Goal: Task Accomplishment & Management: Complete application form

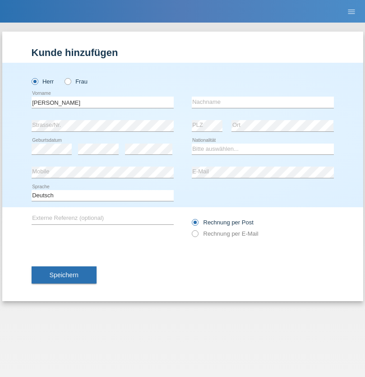
type input "André"
click at [263, 102] on input "text" at bounding box center [263, 102] width 142 height 11
type input "Bieri"
select select "CH"
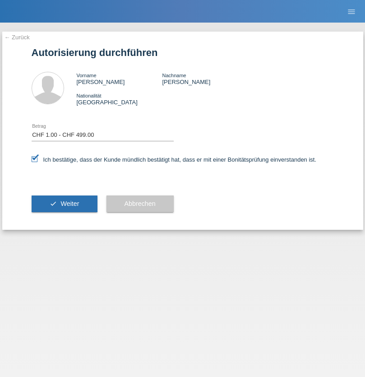
select select "1"
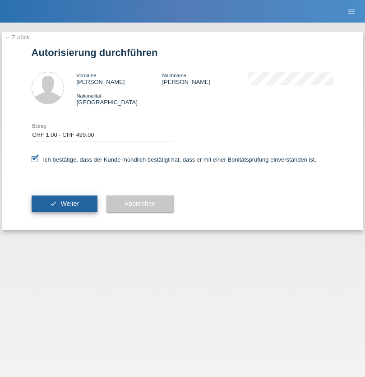
click at [64, 204] on span "Weiter" at bounding box center [69, 203] width 19 height 7
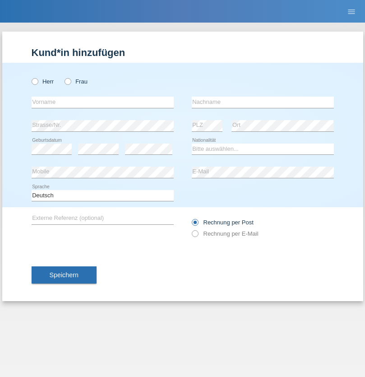
radio input "true"
click at [102, 102] on input "text" at bounding box center [103, 102] width 142 height 11
type input "Asen"
click at [263, 102] on input "text" at bounding box center [263, 102] width 142 height 11
type input "Asenov"
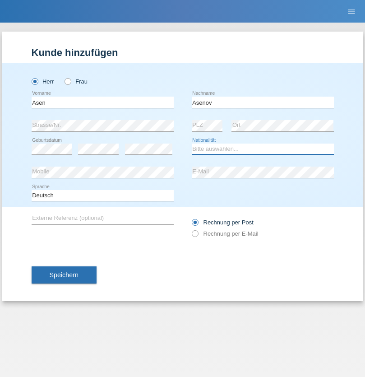
select select "BG"
select select "C"
select select "01"
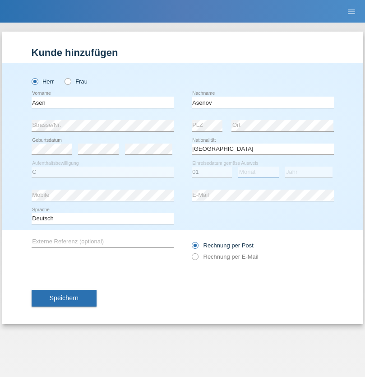
select select "03"
select select "2020"
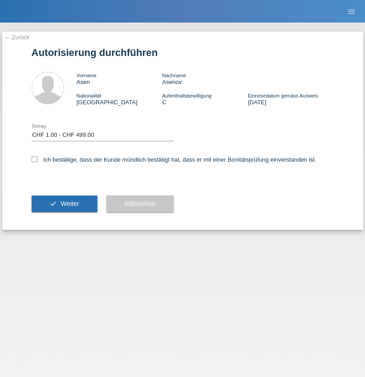
select select "1"
checkbox input "true"
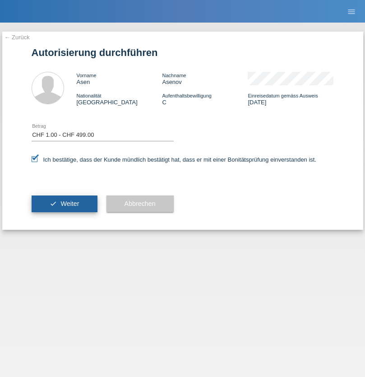
click at [64, 204] on span "Weiter" at bounding box center [69, 203] width 19 height 7
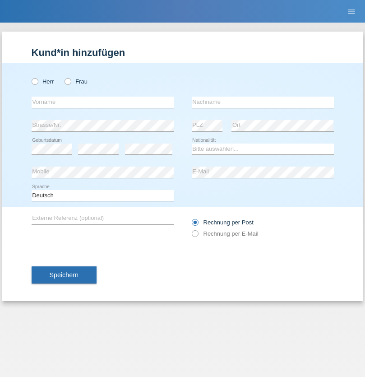
radio input "true"
click at [102, 102] on input "text" at bounding box center [103, 102] width 142 height 11
type input "Rabi"
click at [263, 102] on input "text" at bounding box center [263, 102] width 142 height 11
type input "Maus"
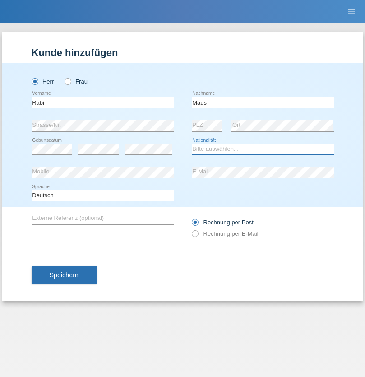
select select "CH"
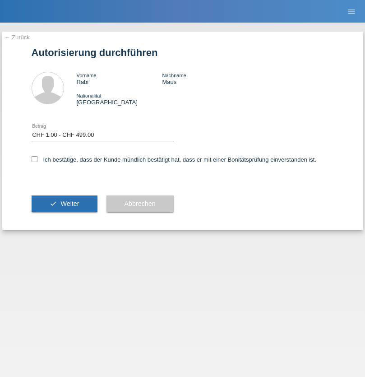
select select "1"
checkbox input "true"
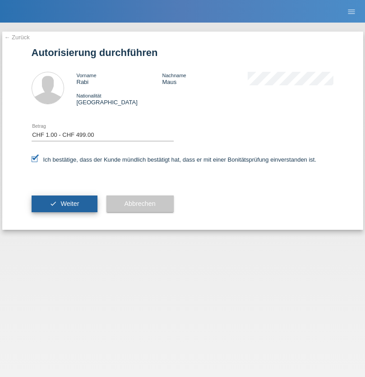
click at [64, 204] on span "Weiter" at bounding box center [69, 203] width 19 height 7
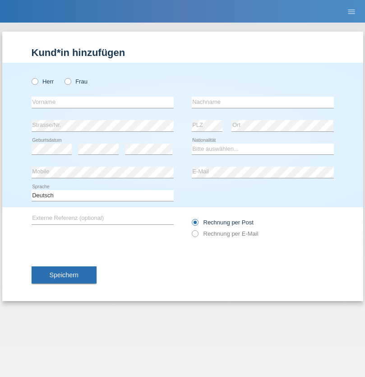
radio input "true"
click at [102, 102] on input "text" at bounding box center [103, 102] width 142 height 11
type input "Diego"
click at [263, 102] on input "text" at bounding box center [263, 102] width 142 height 11
type input "Alvarez"
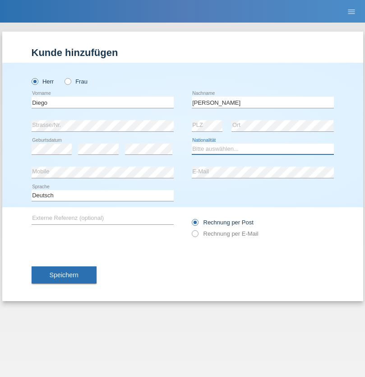
select select "ES"
select select "C"
select select "16"
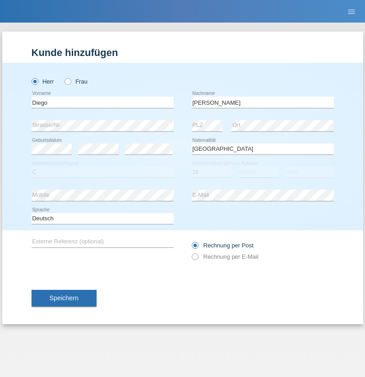
select select "06"
select select "2002"
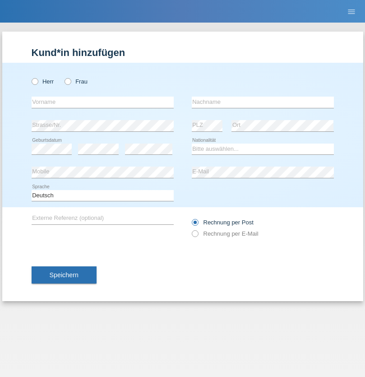
radio input "true"
click at [102, 102] on input "text" at bounding box center [103, 102] width 142 height 11
type input "Monika"
click at [263, 102] on input "text" at bounding box center [263, 102] width 142 height 11
type input "Barborikova"
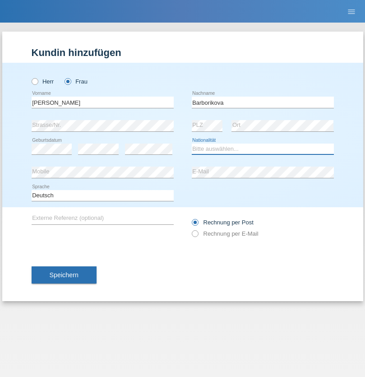
select select "SK"
select select "C"
select select "22"
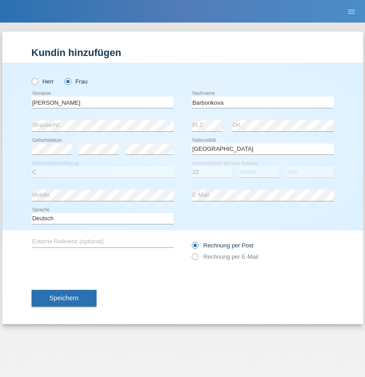
select select "05"
select select "2021"
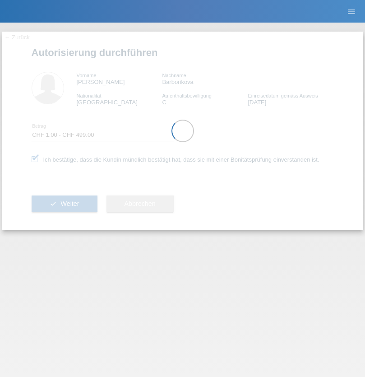
select select "1"
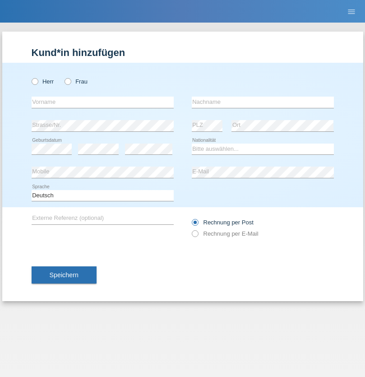
radio input "true"
click at [102, 102] on input "text" at bounding box center [103, 102] width 142 height 11
type input "Asen"
click at [263, 102] on input "text" at bounding box center [263, 102] width 142 height 11
type input "Asenov"
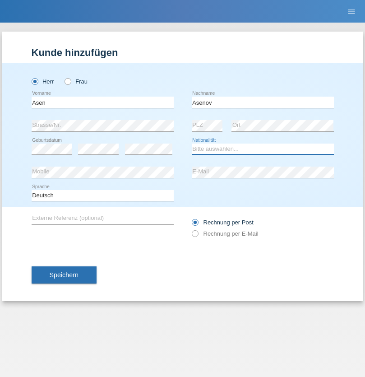
select select "BG"
select select "C"
select select "01"
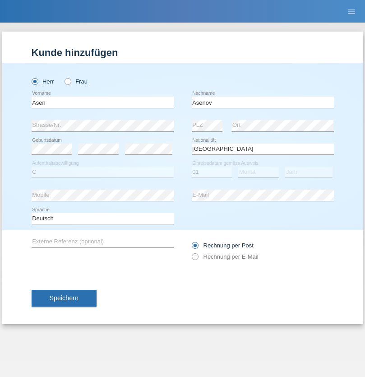
select select "03"
select select "2020"
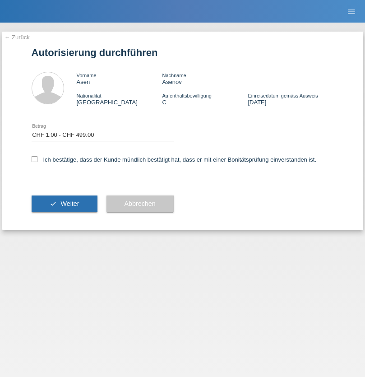
select select "1"
checkbox input "true"
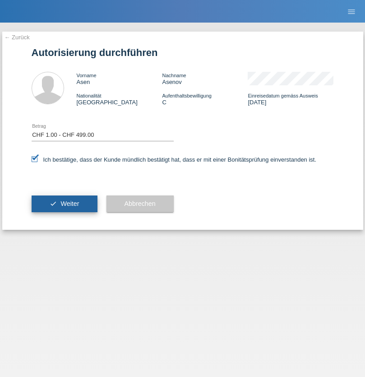
click at [64, 204] on span "Weiter" at bounding box center [69, 203] width 19 height 7
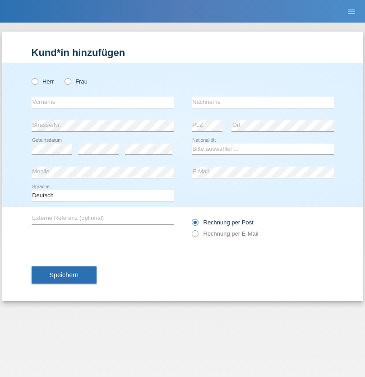
radio input "true"
click at [102, 102] on input "text" at bounding box center [103, 102] width 142 height 11
type input "[PERSON_NAME]"
click at [263, 102] on input "text" at bounding box center [263, 102] width 142 height 11
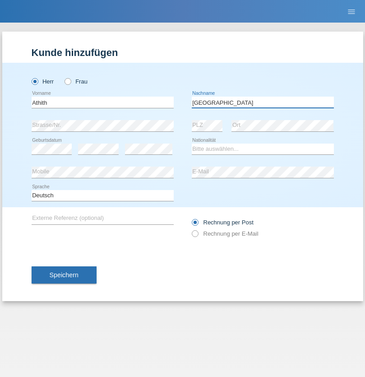
type input "[GEOGRAPHIC_DATA]"
select select "CH"
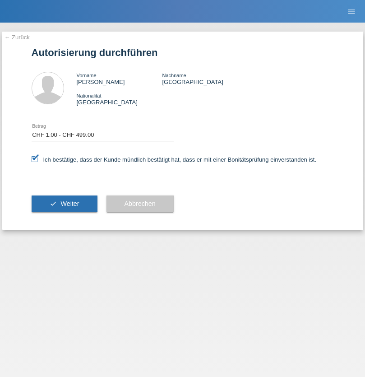
select select "1"
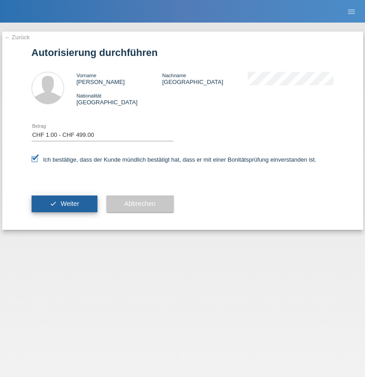
click at [64, 204] on span "Weiter" at bounding box center [69, 203] width 19 height 7
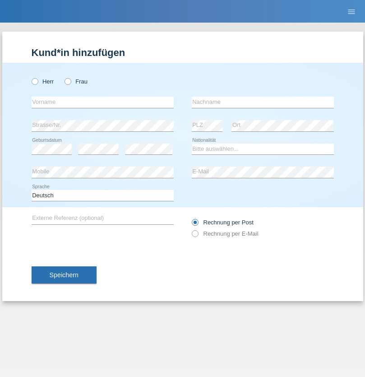
radio input "true"
click at [102, 102] on input "text" at bounding box center [103, 102] width 142 height 11
type input "najibulla"
click at [263, 102] on input "text" at bounding box center [263, 102] width 142 height 11
type input "momen"
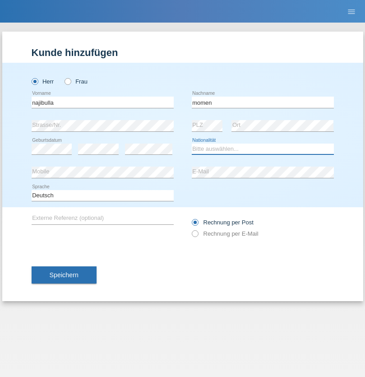
select select "AF"
select select "C"
select select "10"
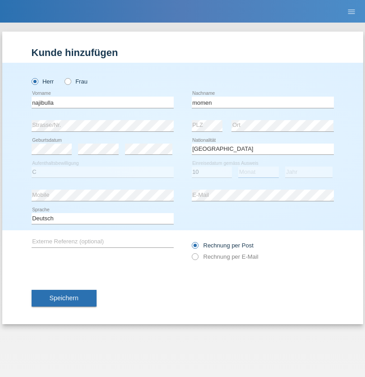
select select "10"
select select "1999"
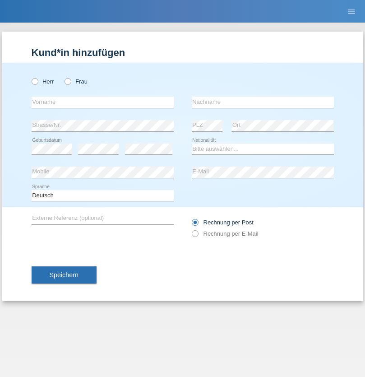
radio input "true"
click at [102, 102] on input "text" at bounding box center [103, 102] width 142 height 11
type input "najibullah"
click at [263, 102] on input "text" at bounding box center [263, 102] width 142 height 11
type input "momen"
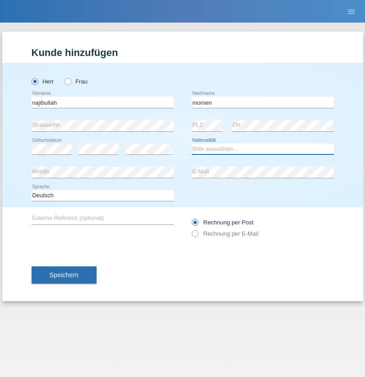
select select "AF"
select select "C"
select select "10"
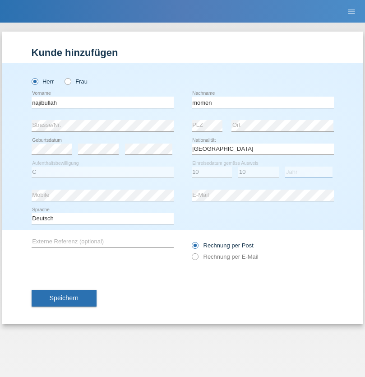
select select "1999"
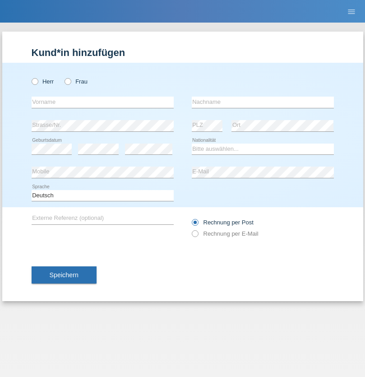
radio input "true"
click at [102, 102] on input "text" at bounding box center [103, 102] width 142 height 11
type input "milad"
click at [263, 102] on input "text" at bounding box center [263, 102] width 142 height 11
type input "momen"
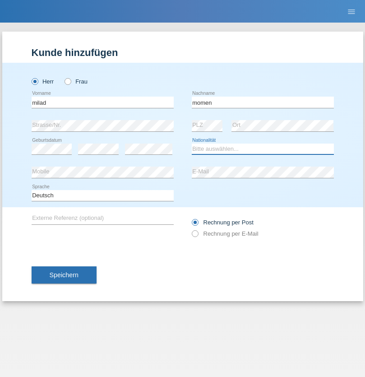
select select "CH"
